Goal: Information Seeking & Learning: Find specific fact

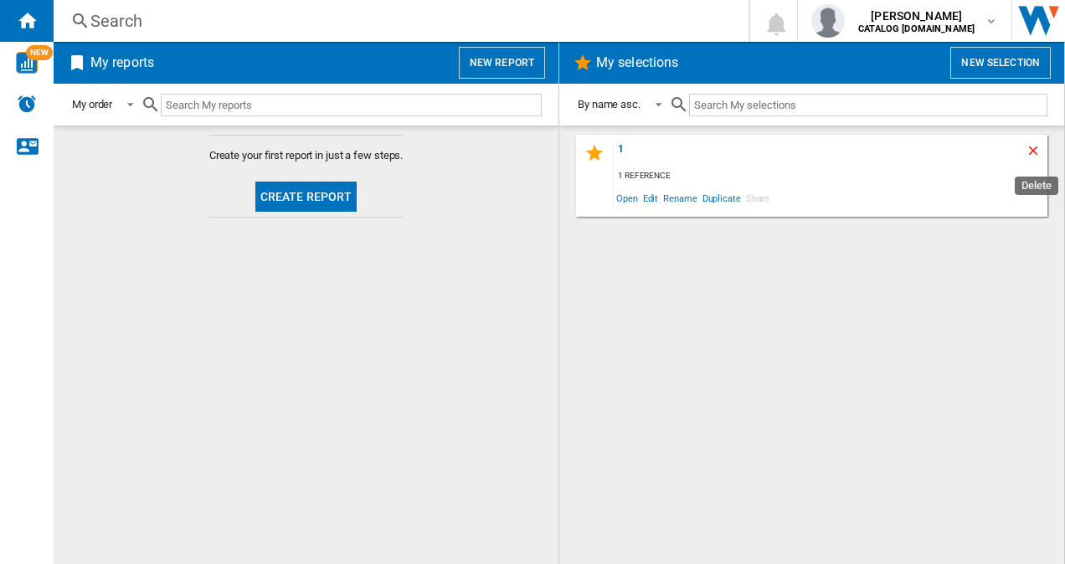
click at [1035, 148] on ng-md-icon "Delete" at bounding box center [1036, 153] width 20 height 20
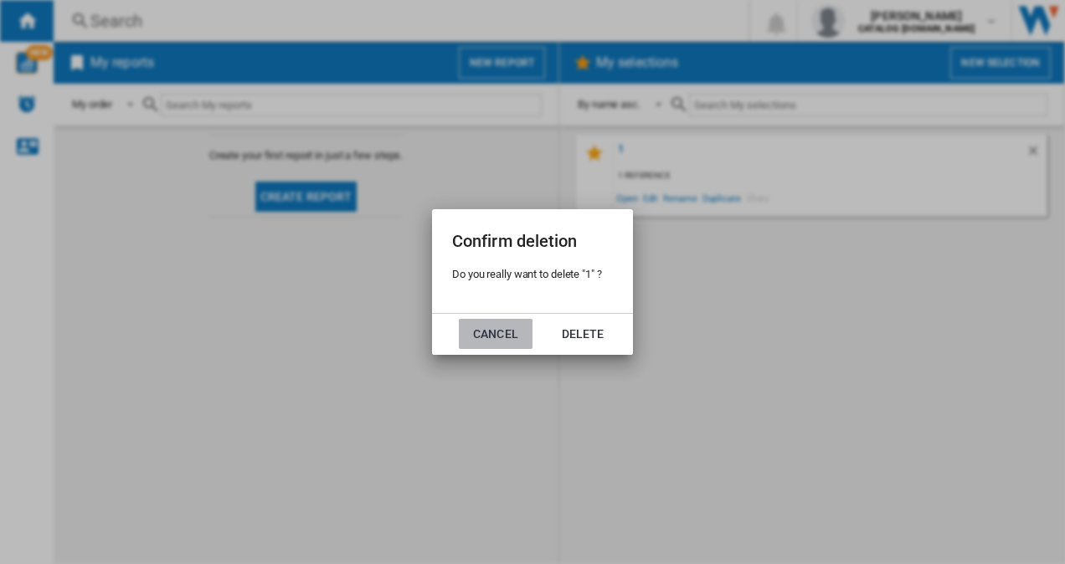
click at [506, 335] on button "Cancel" at bounding box center [496, 334] width 74 height 30
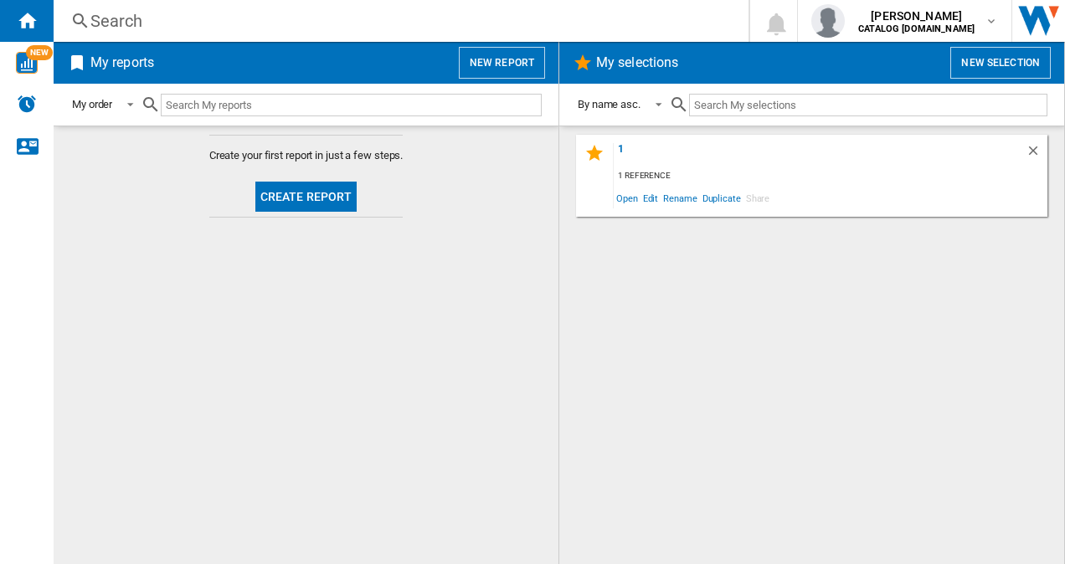
click at [182, 16] on div "Search" at bounding box center [397, 20] width 614 height 23
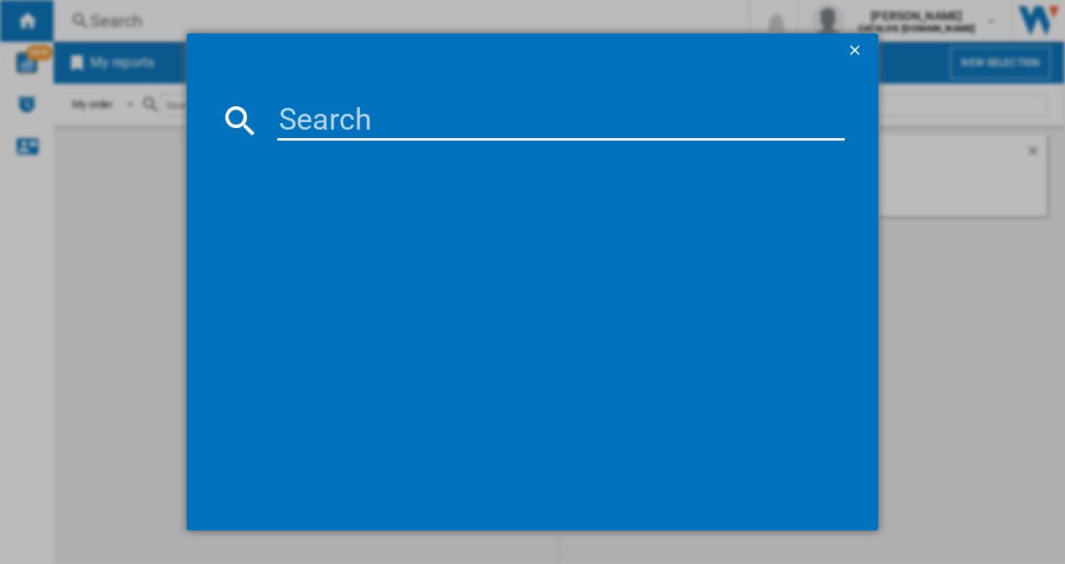
click at [852, 54] on ng-md-icon "getI18NText('BUTTONS.CLOSE_DIALOG')" at bounding box center [856, 52] width 20 height 20
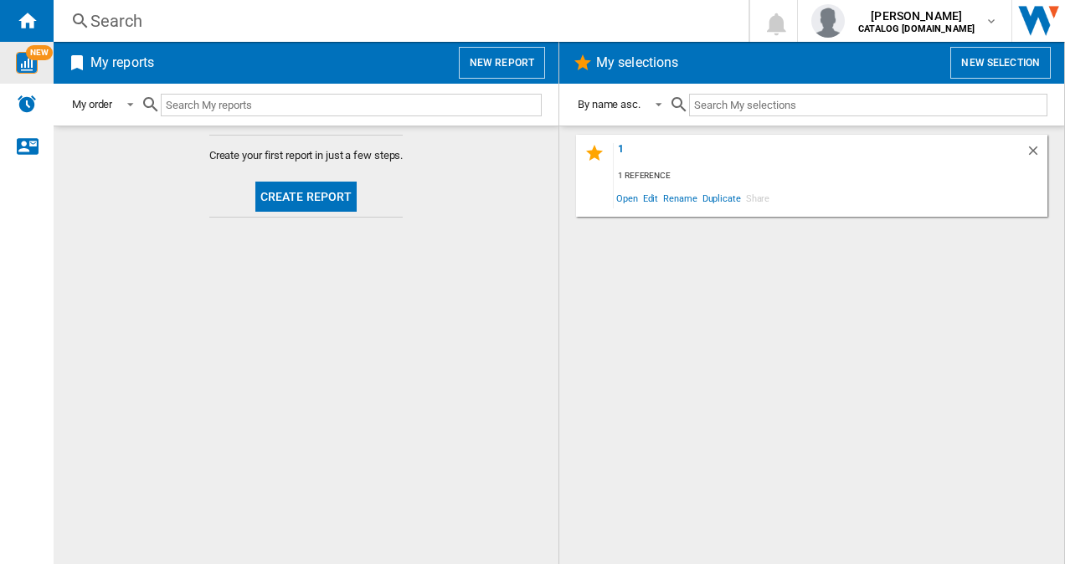
click at [20, 58] on img "WiseCard" at bounding box center [27, 63] width 22 height 22
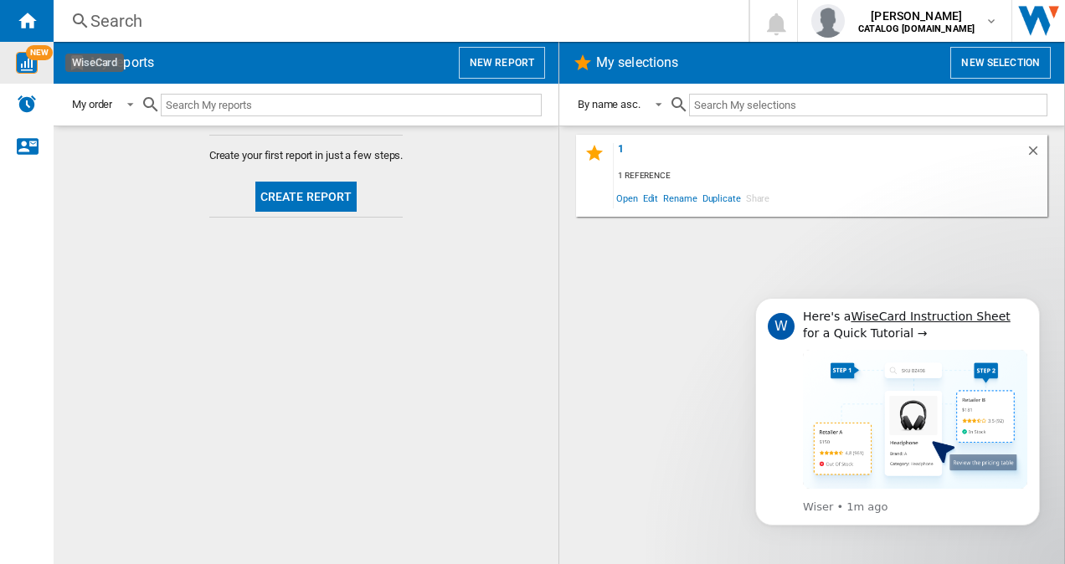
click at [131, 23] on div "Search" at bounding box center [397, 20] width 614 height 23
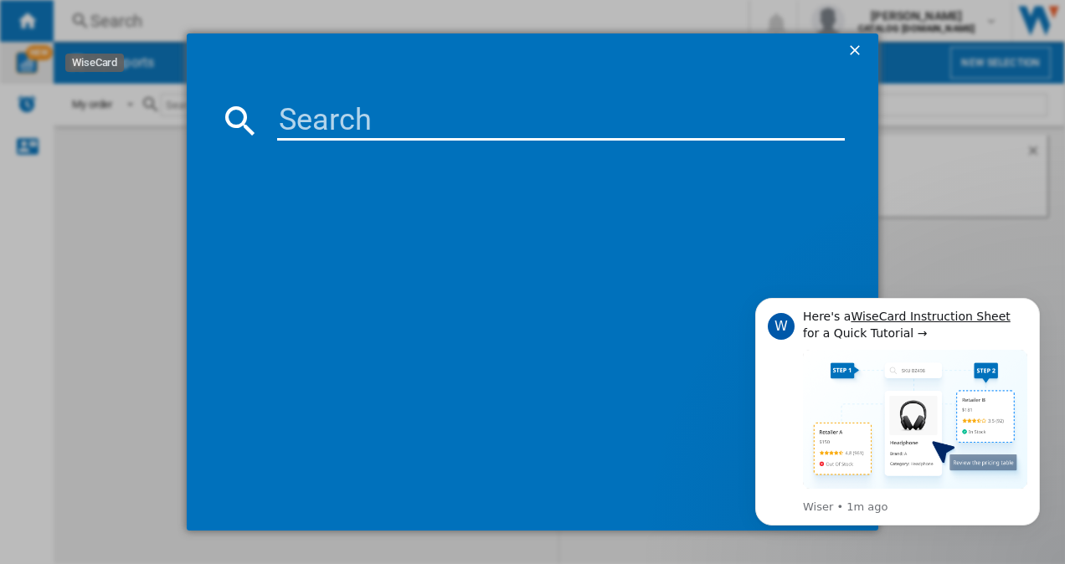
click at [360, 132] on input at bounding box center [561, 120] width 568 height 40
type input "bcfd4v73"
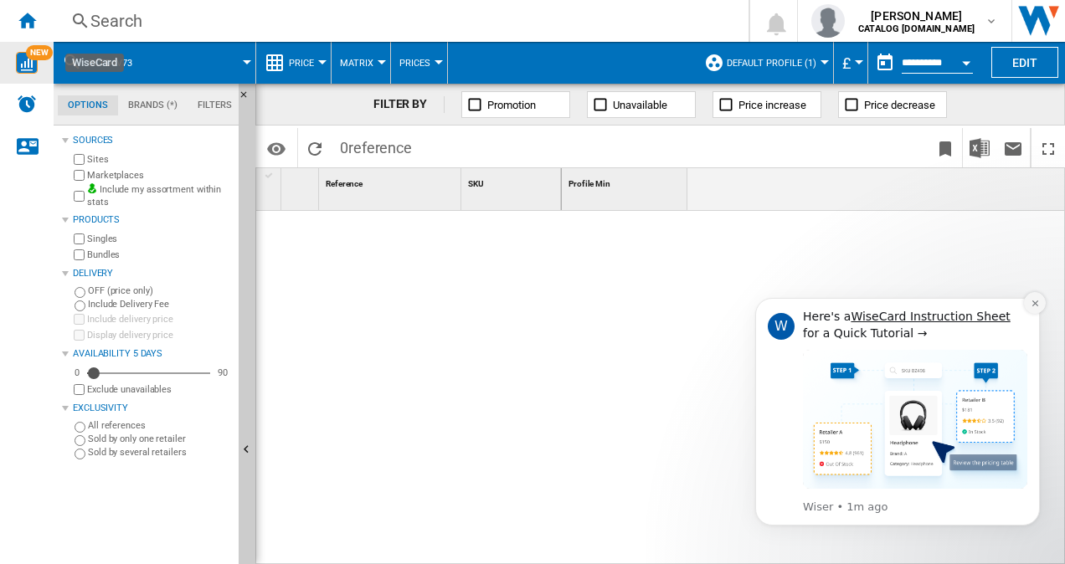
click at [1036, 306] on icon "Dismiss notification" at bounding box center [1035, 303] width 9 height 9
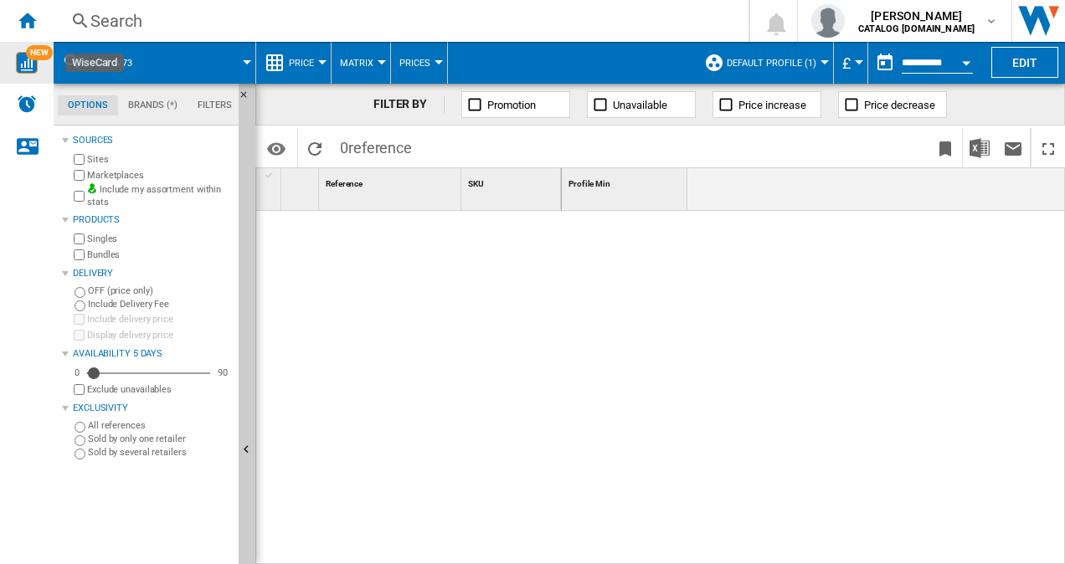
click at [770, 59] on span "Default profile (1)" at bounding box center [772, 63] width 90 height 11
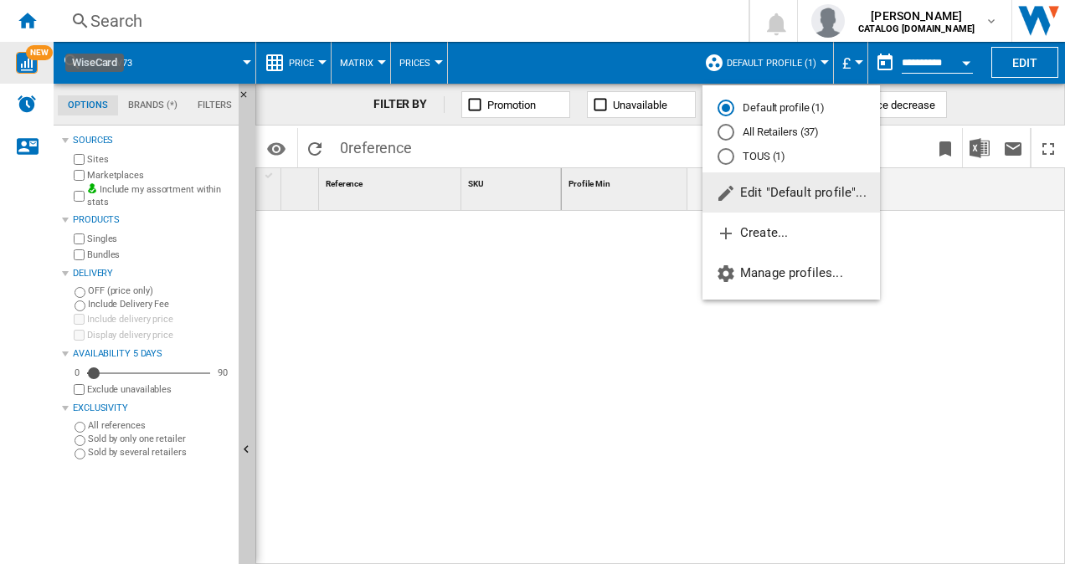
click at [772, 139] on md-radio-button "All Retailers (37)" at bounding box center [790, 133] width 147 height 16
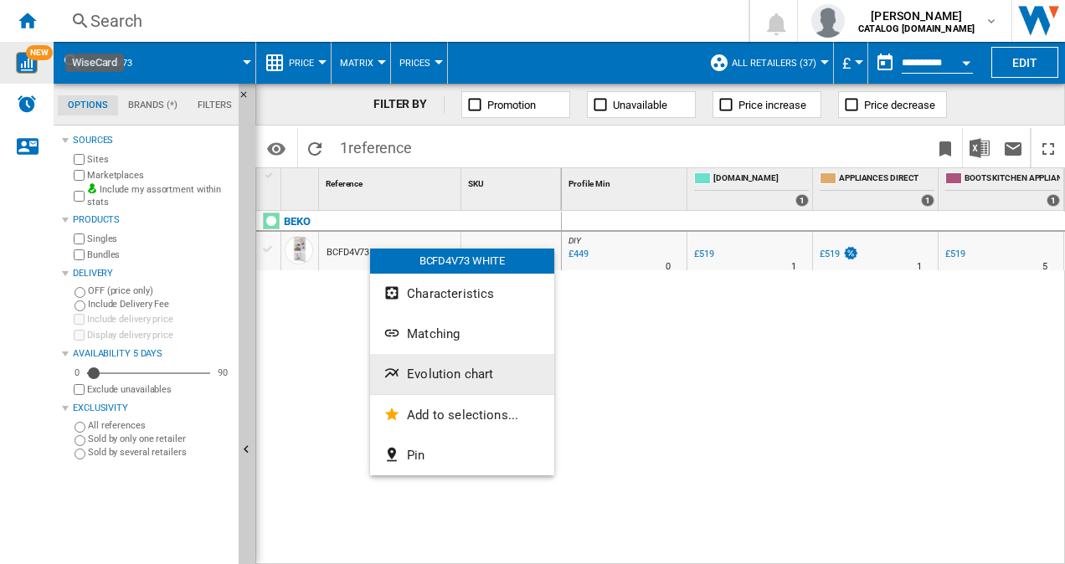
click at [455, 374] on span "Evolution chart" at bounding box center [450, 374] width 86 height 15
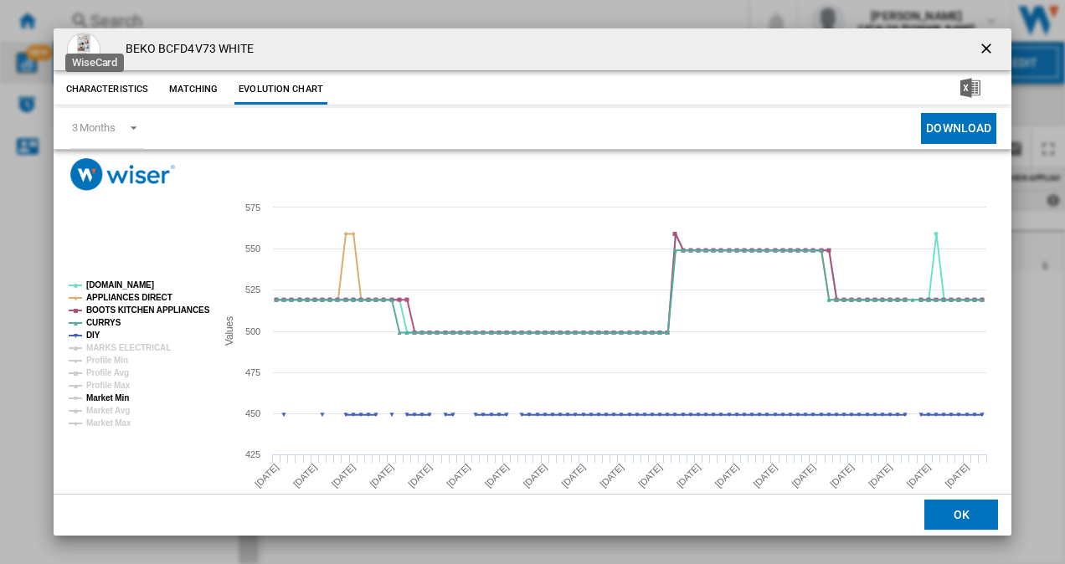
click at [115, 398] on tspan "Market Min" at bounding box center [107, 397] width 43 height 9
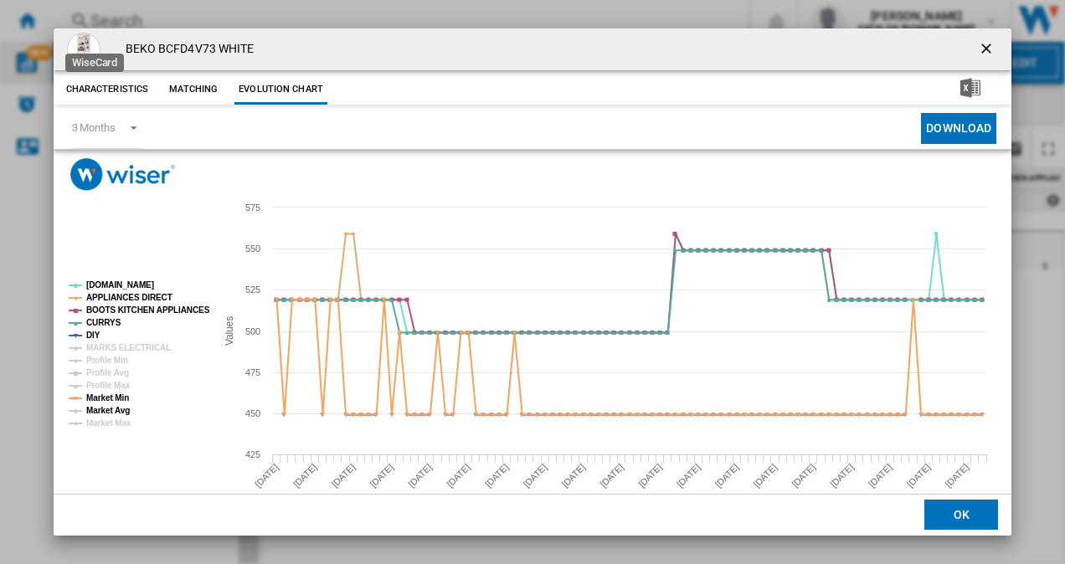
click at [114, 409] on tspan "Market Avg" at bounding box center [108, 410] width 44 height 9
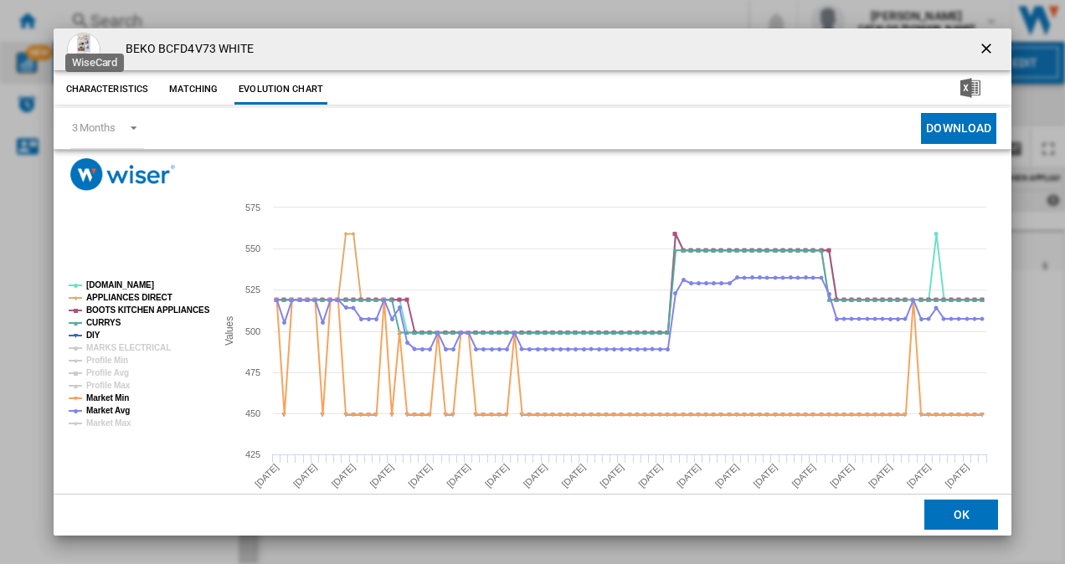
click at [943, 526] on button "OK" at bounding box center [961, 516] width 74 height 30
